Goal: Check status: Check status

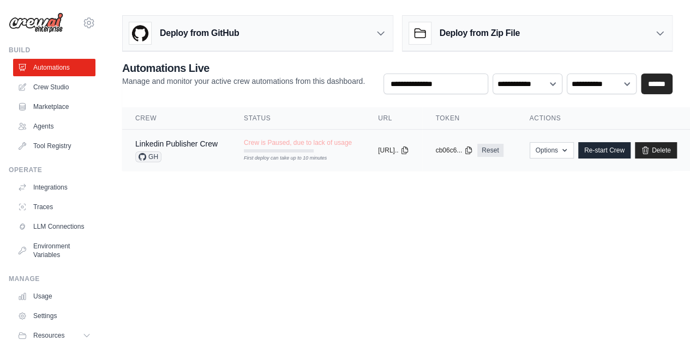
click at [303, 147] on div "Crew is Paused, due to lack of usage First deploy can take up to 10 minutes" at bounding box center [298, 146] width 108 height 14
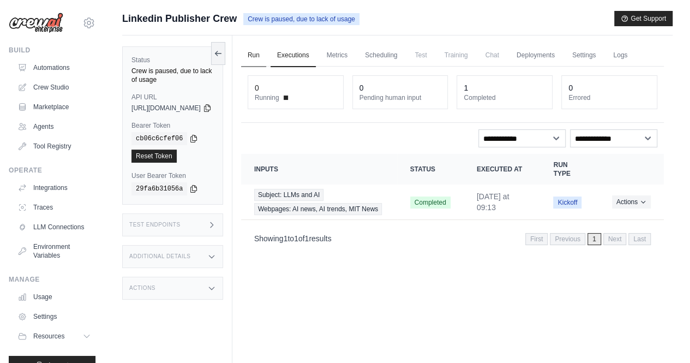
click at [266, 58] on link "Run" at bounding box center [253, 55] width 25 height 23
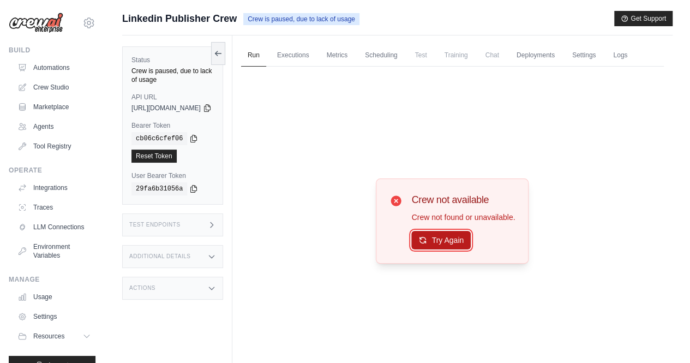
click at [449, 249] on button "Try Again" at bounding box center [440, 240] width 59 height 19
click at [449, 250] on button "Try Again" at bounding box center [440, 240] width 59 height 19
click at [309, 134] on div "Crew not available Crew not found or unavailable. Try Again" at bounding box center [452, 221] width 423 height 308
click at [354, 57] on link "Metrics" at bounding box center [337, 55] width 34 height 23
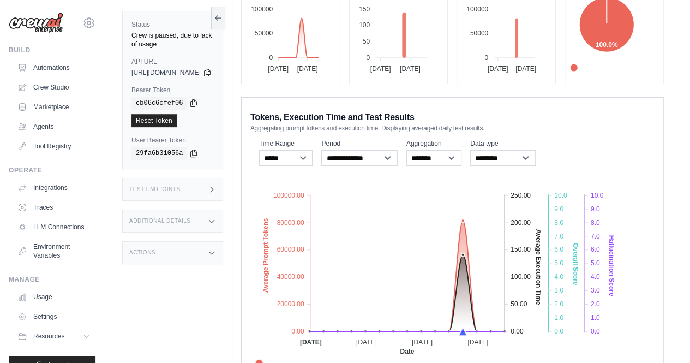
scroll to position [208, 0]
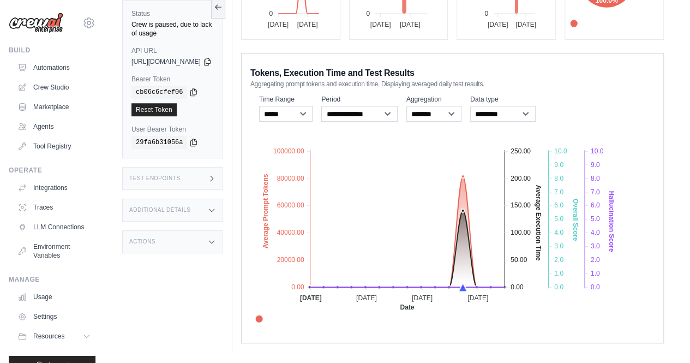
click at [591, 93] on div "**********" at bounding box center [452, 108] width 404 height 31
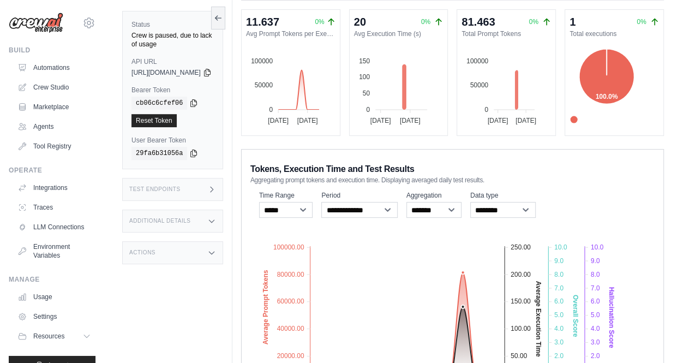
scroll to position [38, 0]
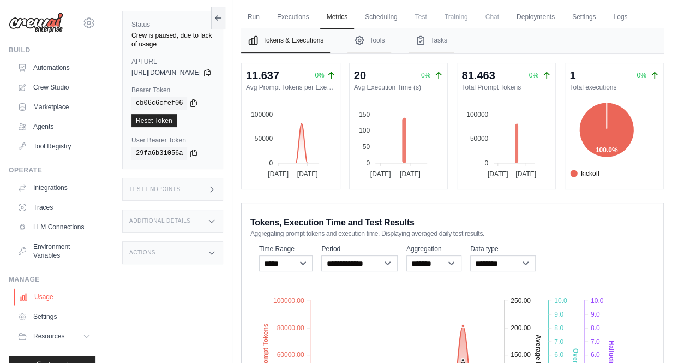
click at [43, 305] on link "Usage" at bounding box center [55, 296] width 82 height 17
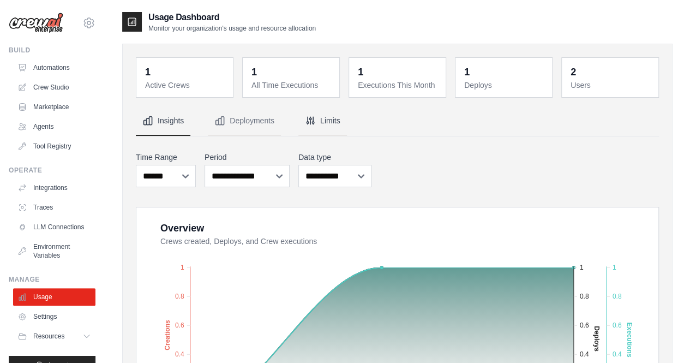
click at [323, 122] on button "Limits" at bounding box center [322, 120] width 49 height 29
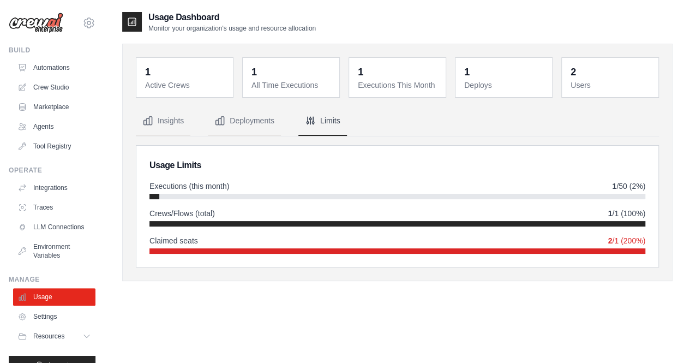
click at [432, 122] on nav "Insights Deployments Limits" at bounding box center [397, 120] width 523 height 29
